Goal: Task Accomplishment & Management: Complete application form

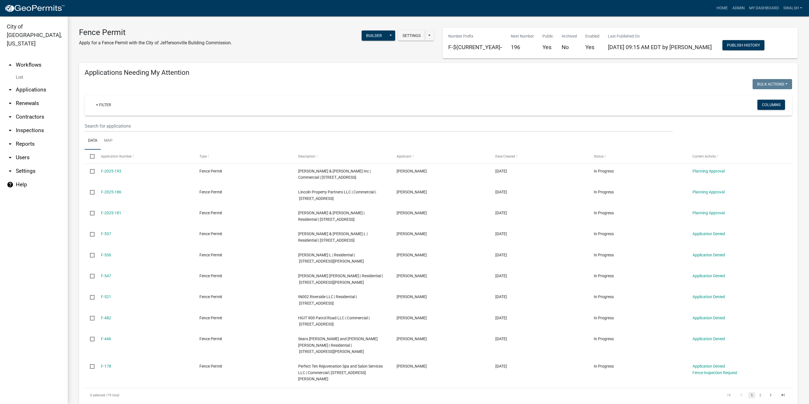
click at [34, 58] on link "arrow_drop_up Workflows" at bounding box center [34, 65] width 68 height 14
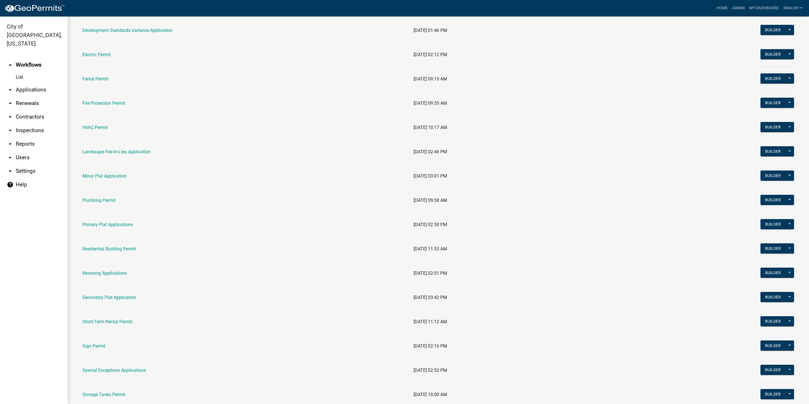
scroll to position [254, 0]
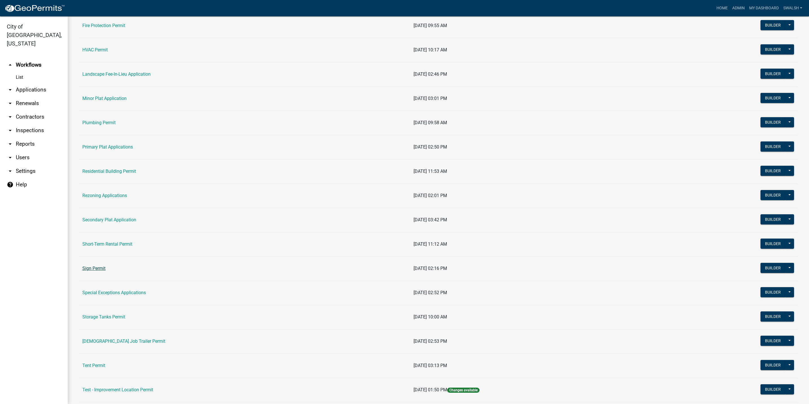
click at [92, 268] on link "Sign Permit" at bounding box center [93, 267] width 23 height 5
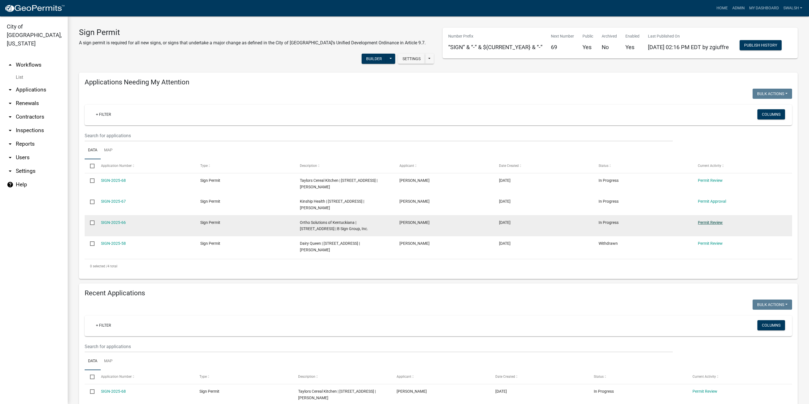
click at [715, 224] on link "Permit Review" at bounding box center [710, 222] width 25 height 5
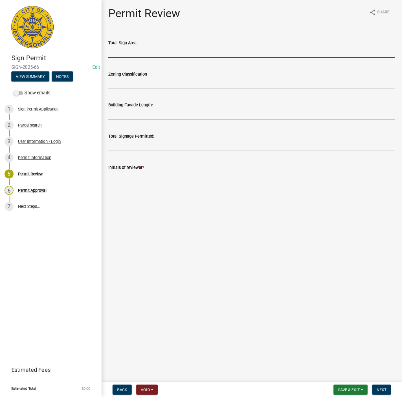
click at [149, 50] on input "text" at bounding box center [251, 52] width 287 height 12
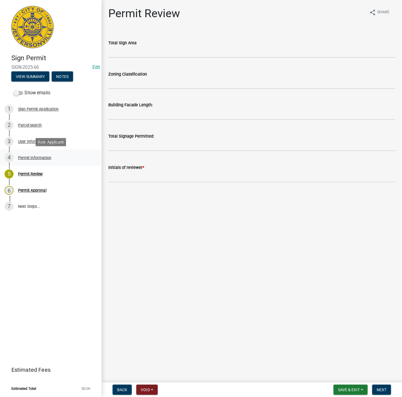
click at [86, 154] on div "4 Permit Information" at bounding box center [49, 157] width 88 height 9
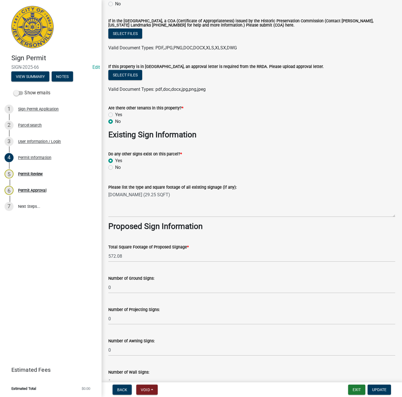
scroll to position [550, 0]
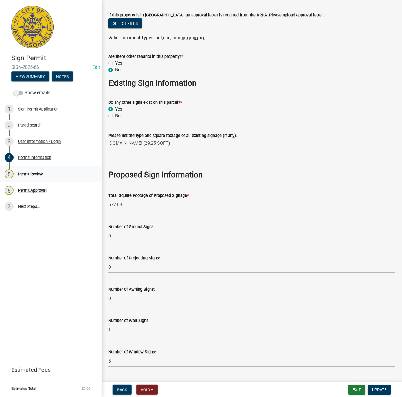
click at [42, 172] on div "Permit Review" at bounding box center [30, 174] width 25 height 4
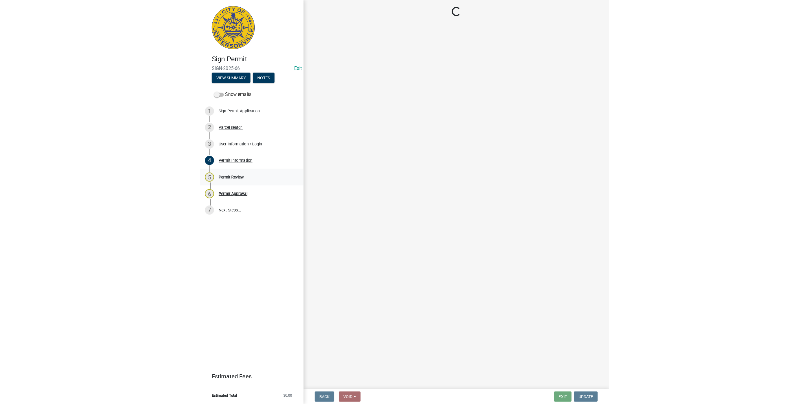
scroll to position [0, 0]
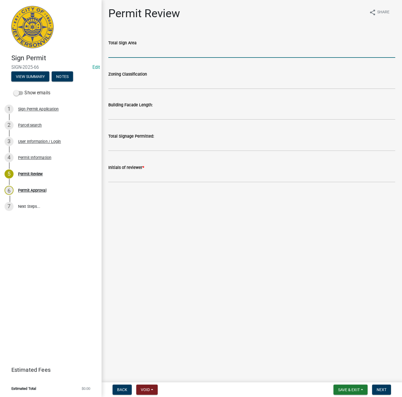
click at [135, 51] on input "text" at bounding box center [251, 52] width 287 height 12
type input "572.08"
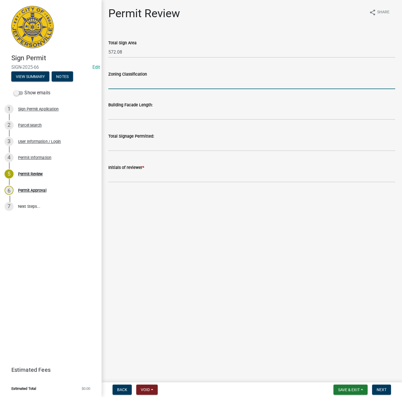
click at [147, 78] on input "Zoning Classification" at bounding box center [251, 84] width 287 height 12
type input "CD"
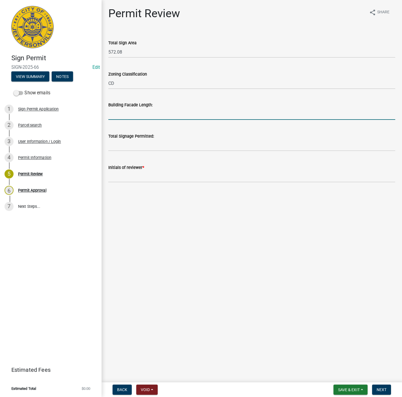
click at [129, 111] on input "text" at bounding box center [251, 114] width 287 height 12
type input "88"
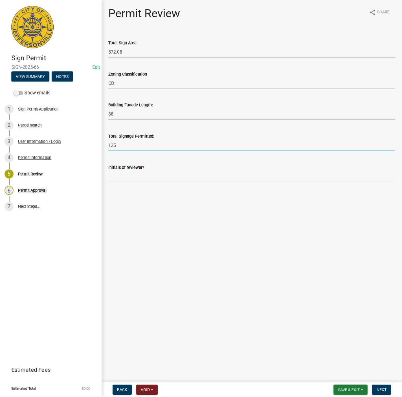
type input "125"
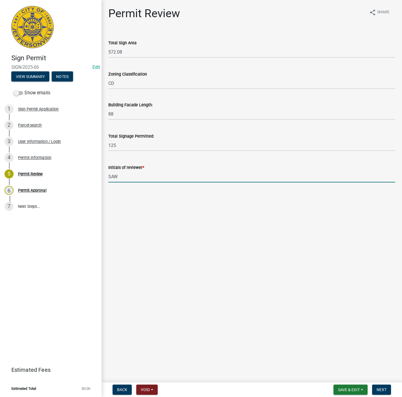
type input "SAW"
drag, startPoint x: 294, startPoint y: 314, endPoint x: 300, endPoint y: 312, distance: 6.7
click at [296, 313] on main "Permit Review share Share Total Sign Area 572.08 Zoning Classification CD Build…" at bounding box center [252, 190] width 300 height 380
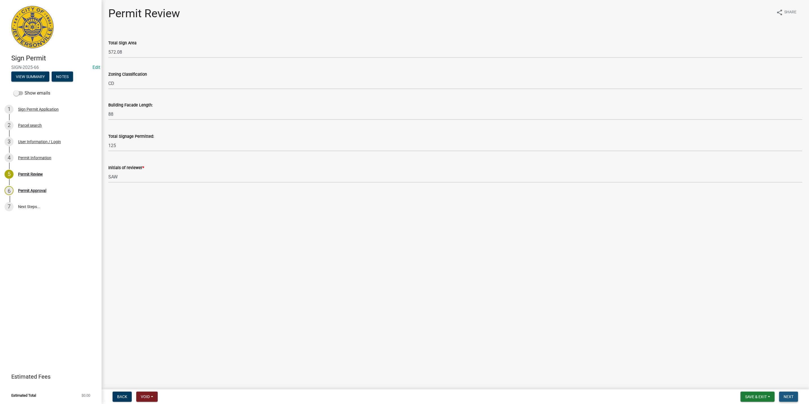
click at [794, 395] on button "Next" at bounding box center [788, 396] width 19 height 10
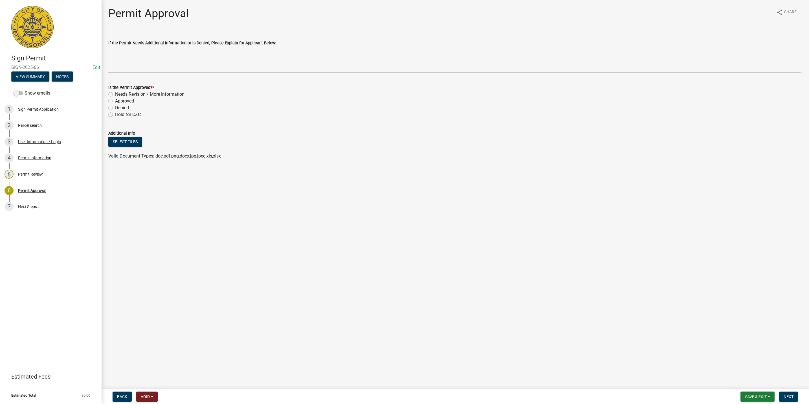
click at [125, 113] on label "Hold for CZC" at bounding box center [128, 114] width 26 height 7
click at [119, 113] on input "Hold for CZC" at bounding box center [117, 113] width 4 height 4
radio input "true"
click at [787, 396] on span "Next" at bounding box center [788, 396] width 10 height 5
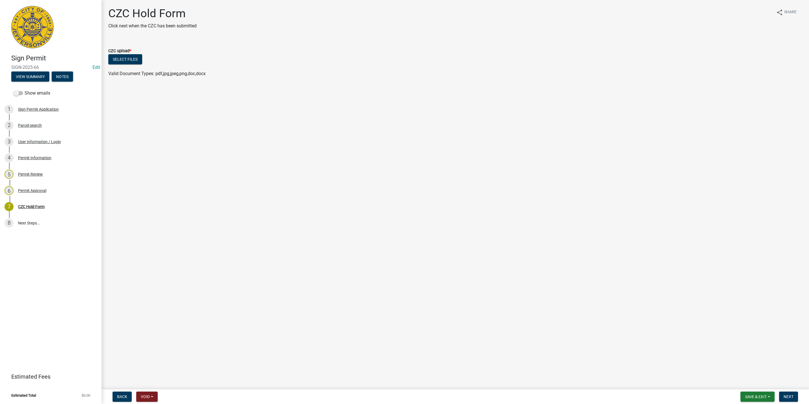
click at [759, 402] on nav "Back Void Withdraw Lock Expire Void Save & Exit Save Save & Exit Next" at bounding box center [455, 396] width 707 height 15
click at [754, 396] on span "Save & Exit" at bounding box center [756, 396] width 22 height 5
click at [748, 378] on button "Save & Exit" at bounding box center [751, 382] width 45 height 14
